Goal: Transaction & Acquisition: Purchase product/service

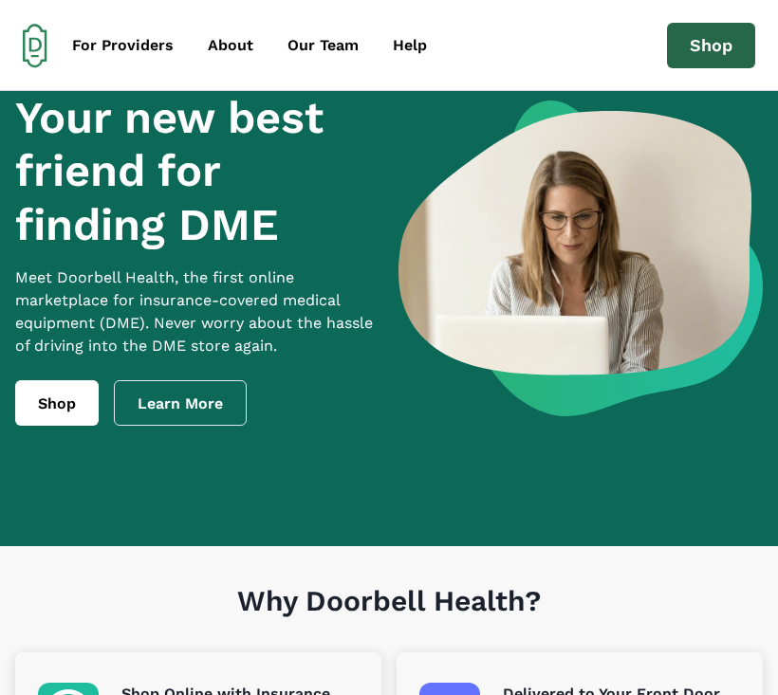
click at [687, 50] on link "Shop" at bounding box center [711, 46] width 88 height 46
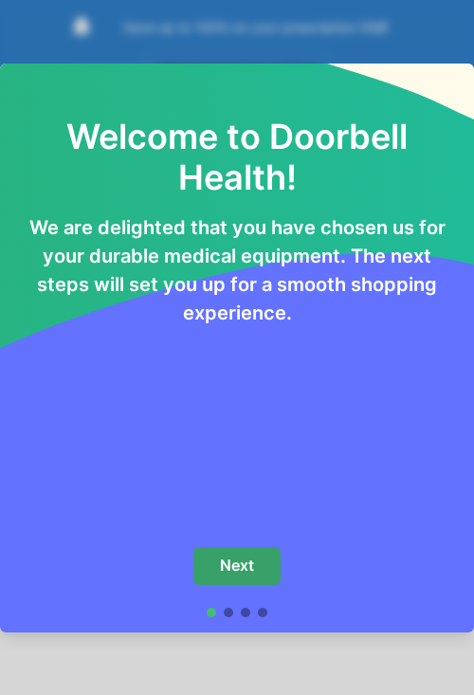
click at [233, 581] on button "Next" at bounding box center [236, 566] width 87 height 38
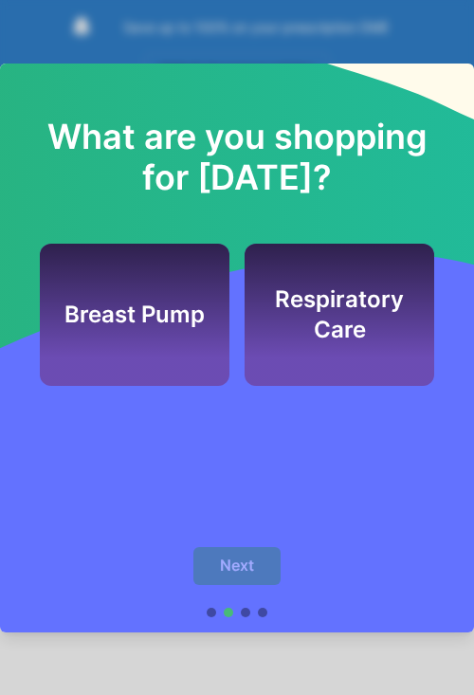
click at [191, 374] on div "Breast Pump" at bounding box center [135, 315] width 190 height 142
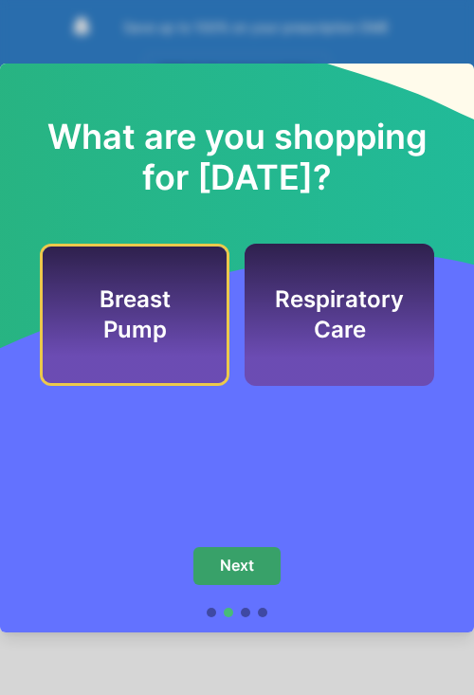
click at [265, 572] on button "Next" at bounding box center [236, 566] width 87 height 38
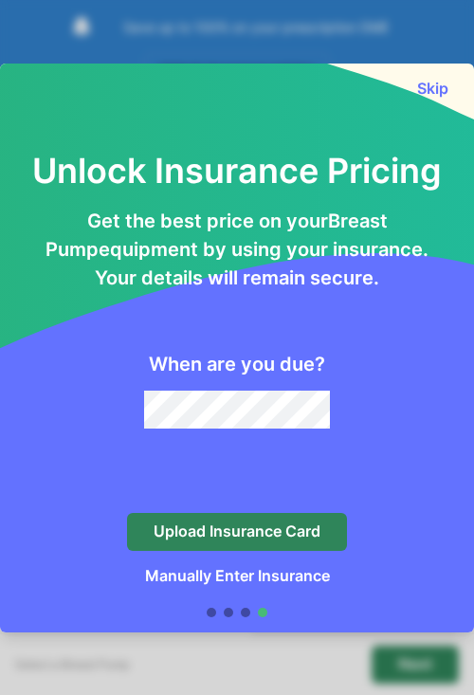
click at [451, 89] on div "Skip" at bounding box center [237, 81] width 474 height 34
click at [437, 88] on button "Skip" at bounding box center [433, 88] width 38 height 19
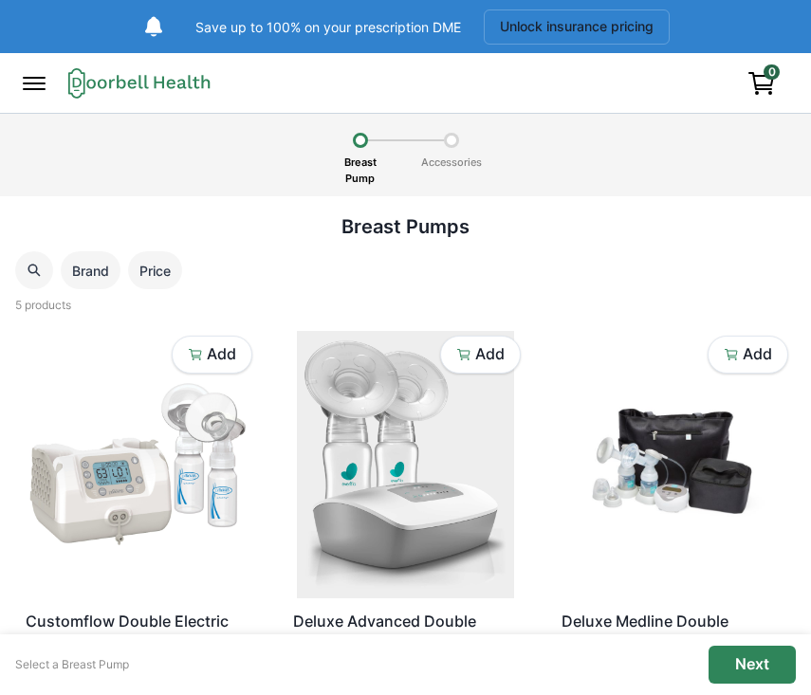
scroll to position [568, 0]
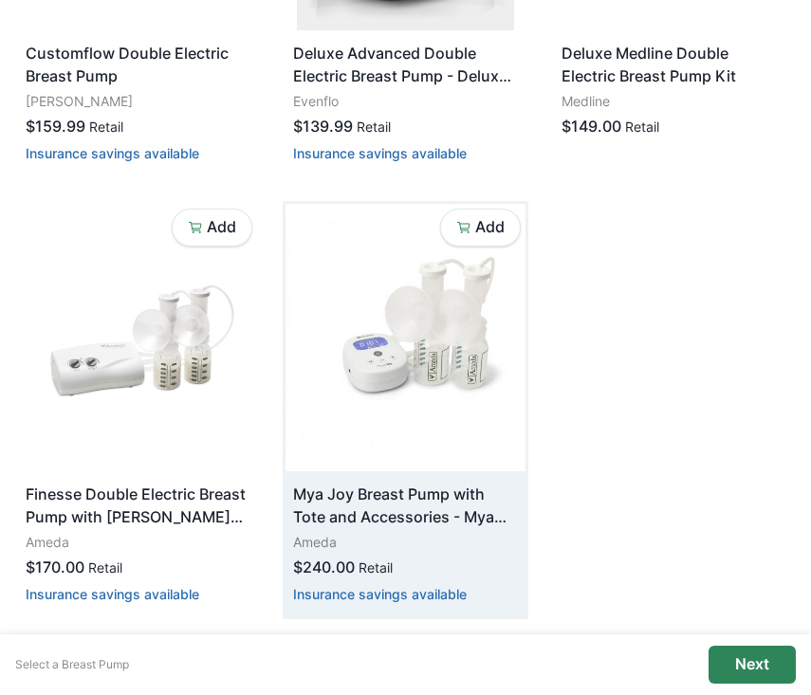
click at [443, 341] on img at bounding box center [404, 337] width 239 height 267
